Goal: Complete application form

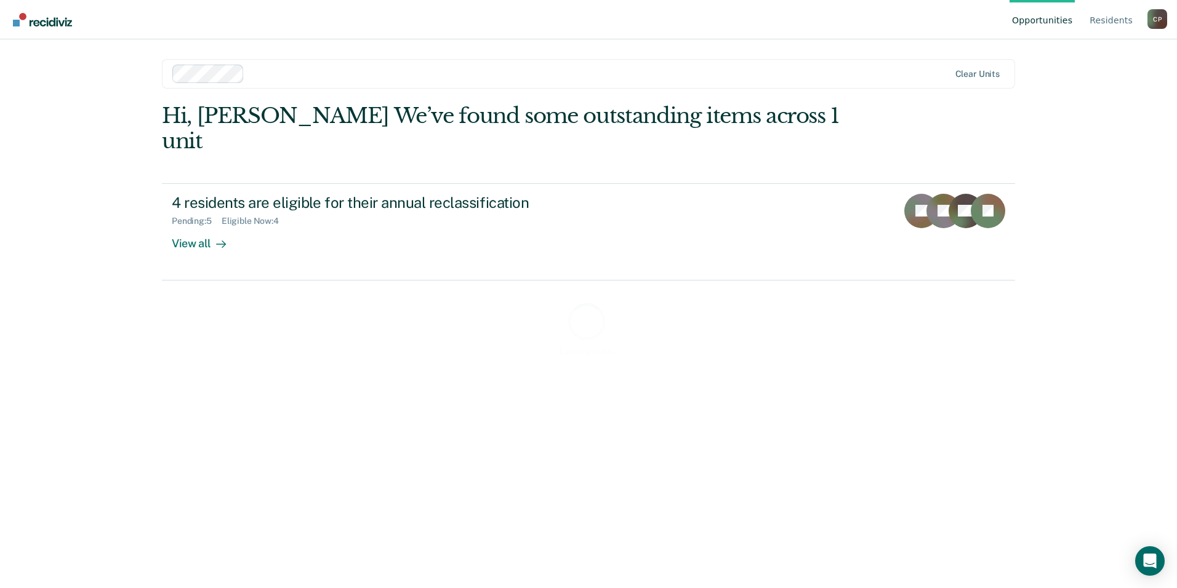
click at [299, 207] on div "Loading data..." at bounding box center [588, 328] width 853 height 451
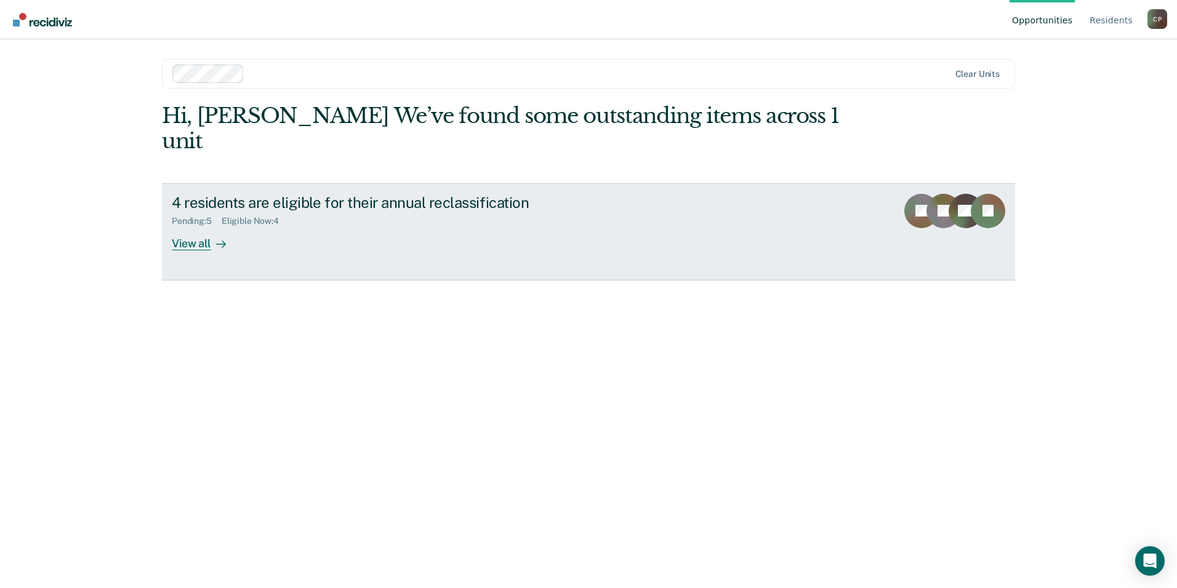
click at [222, 239] on icon at bounding box center [221, 244] width 10 height 10
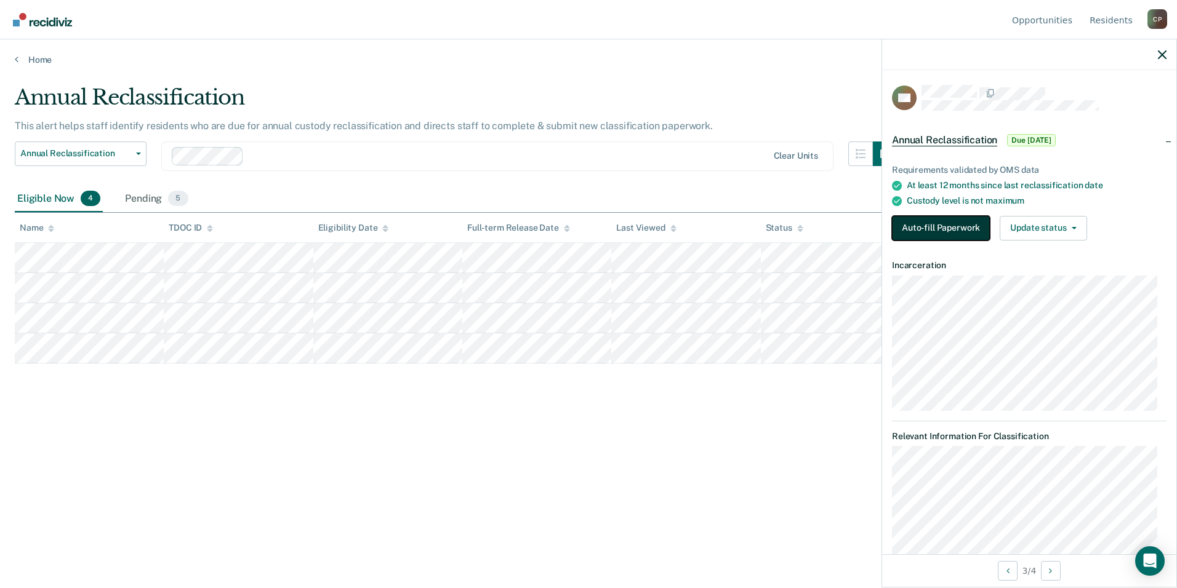
click at [926, 231] on button "Auto-fill Paperwork" at bounding box center [941, 228] width 98 height 25
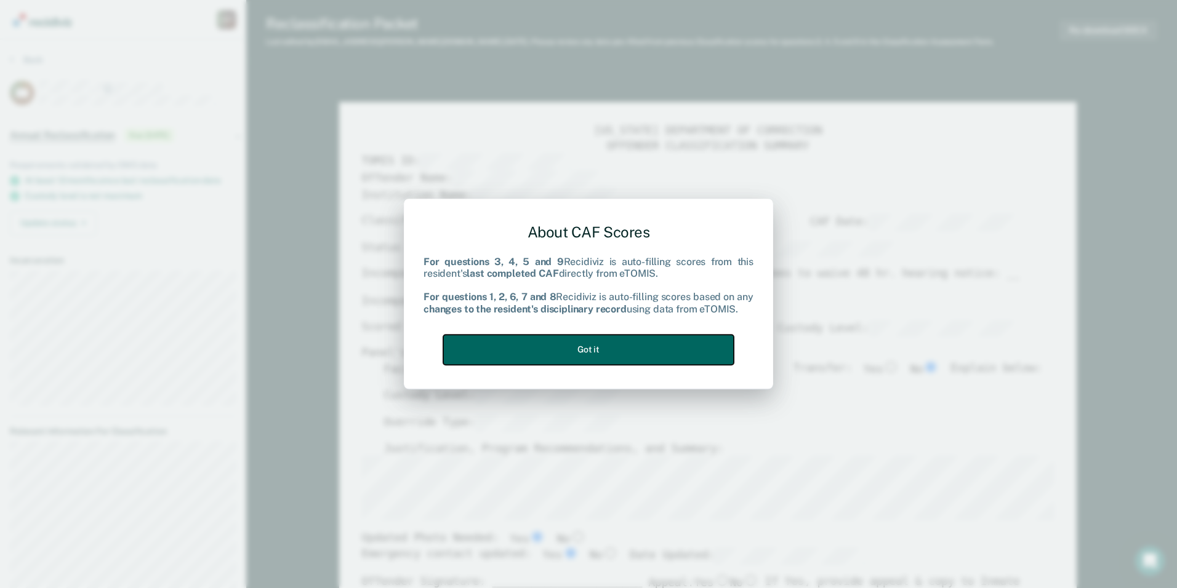
click at [547, 353] on button "Got it" at bounding box center [588, 350] width 291 height 30
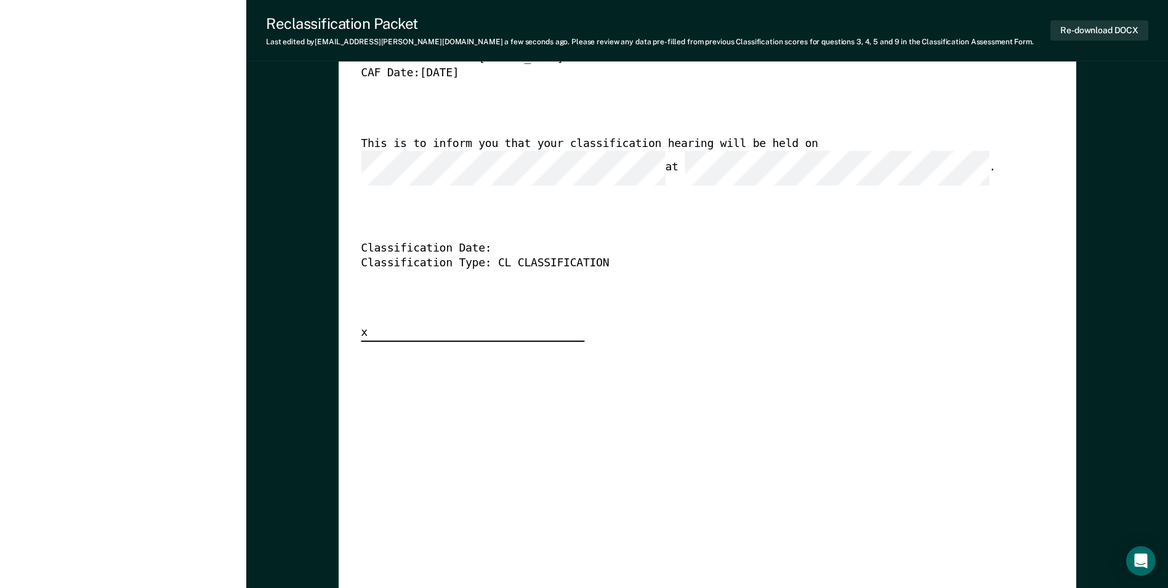
scroll to position [3016, 0]
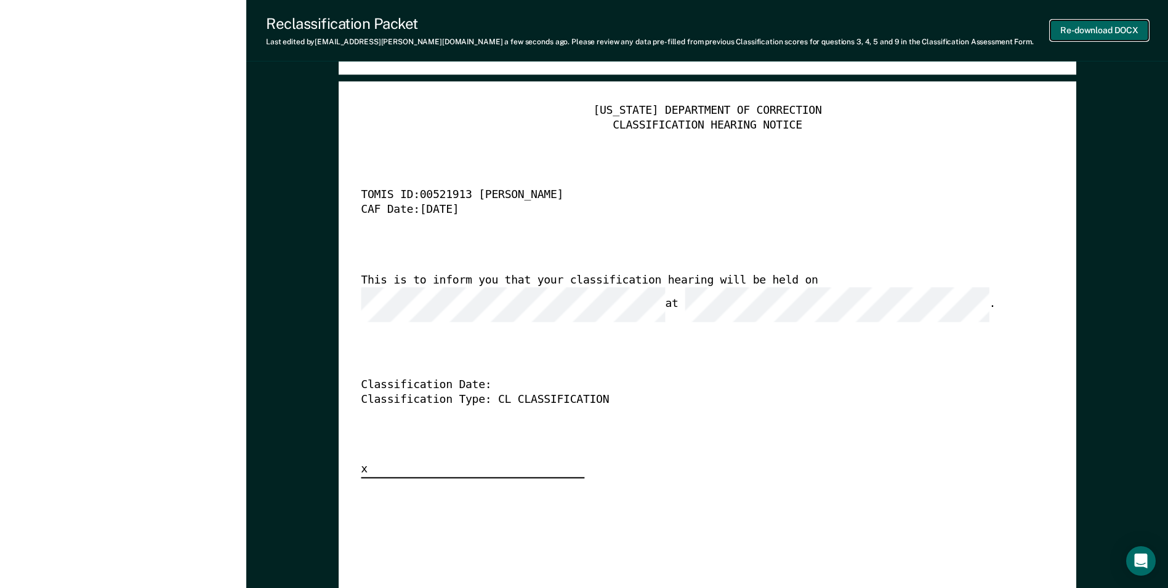
click at [1100, 25] on button "Re-download DOCX" at bounding box center [1099, 30] width 98 height 20
type textarea "x"
